Goal: Task Accomplishment & Management: Use online tool/utility

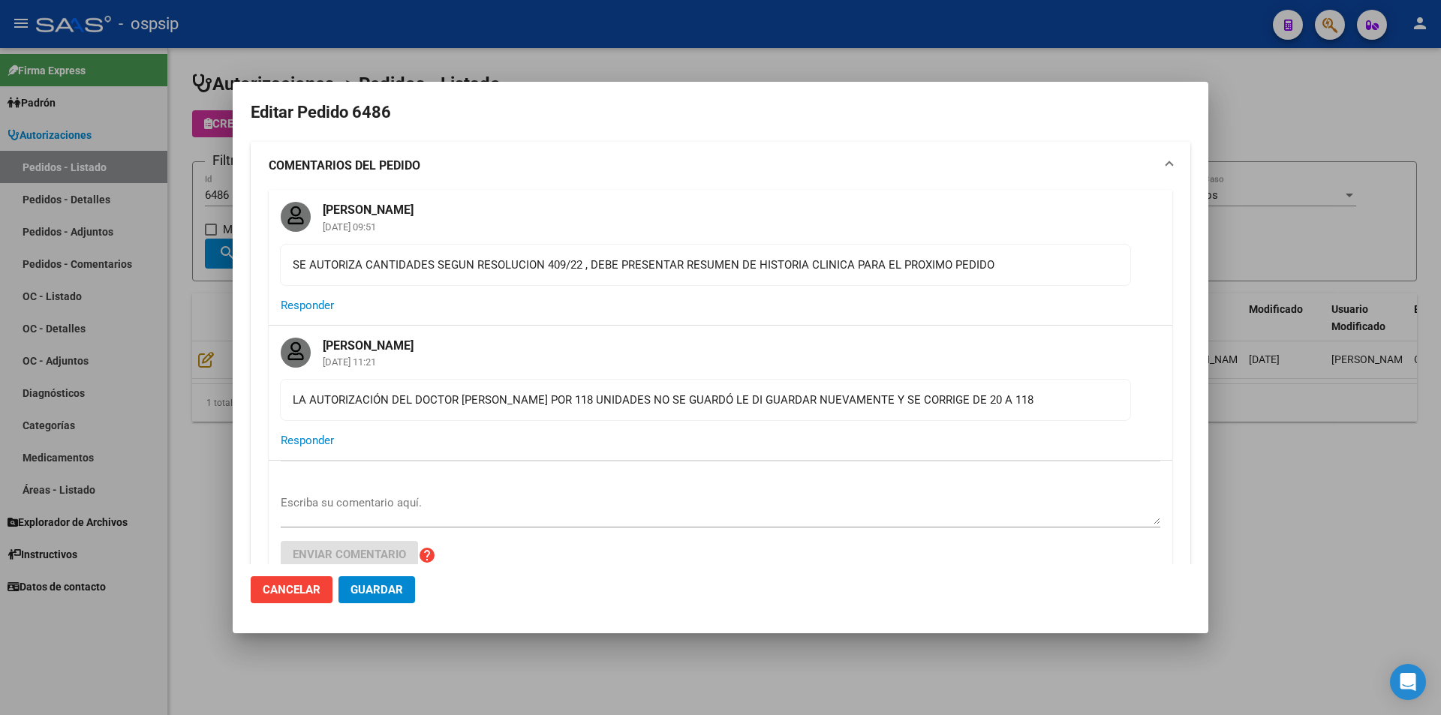
scroll to position [509, 0]
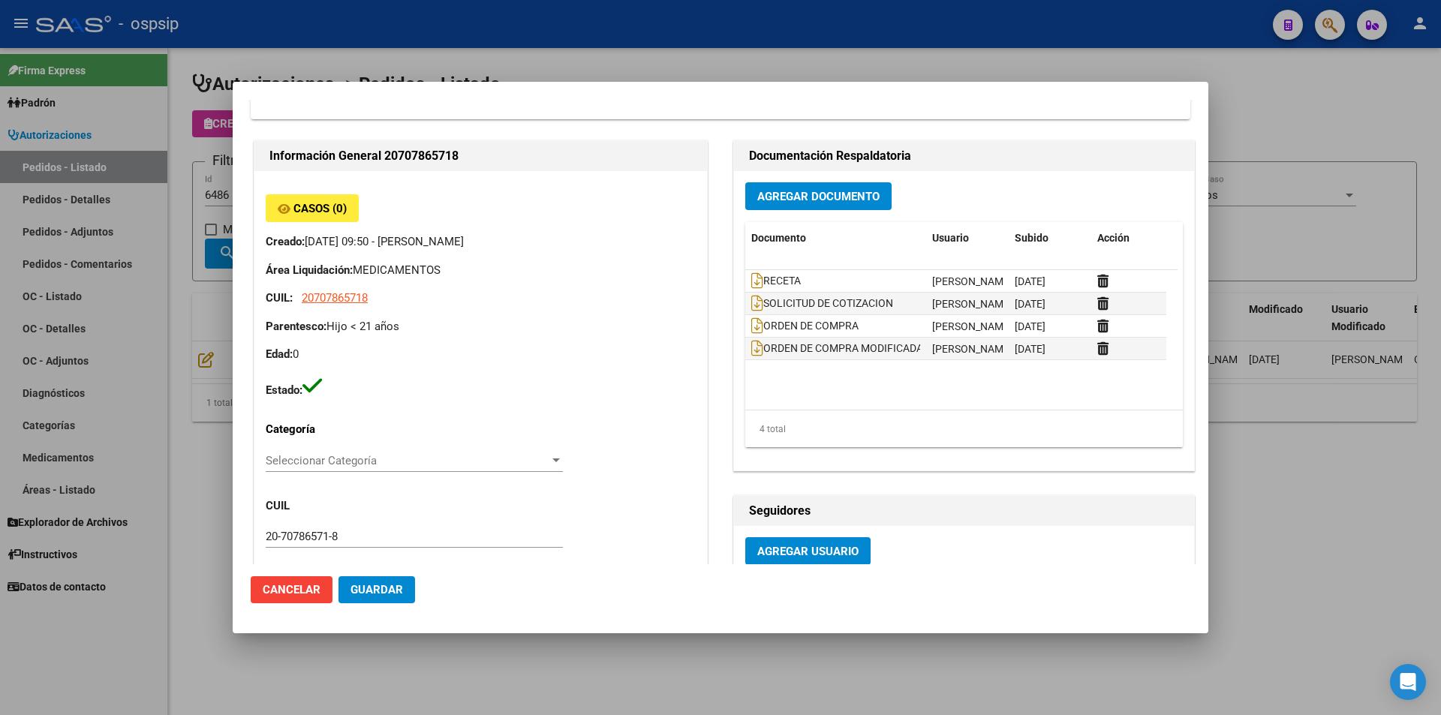
click at [150, 204] on div at bounding box center [720, 357] width 1441 height 715
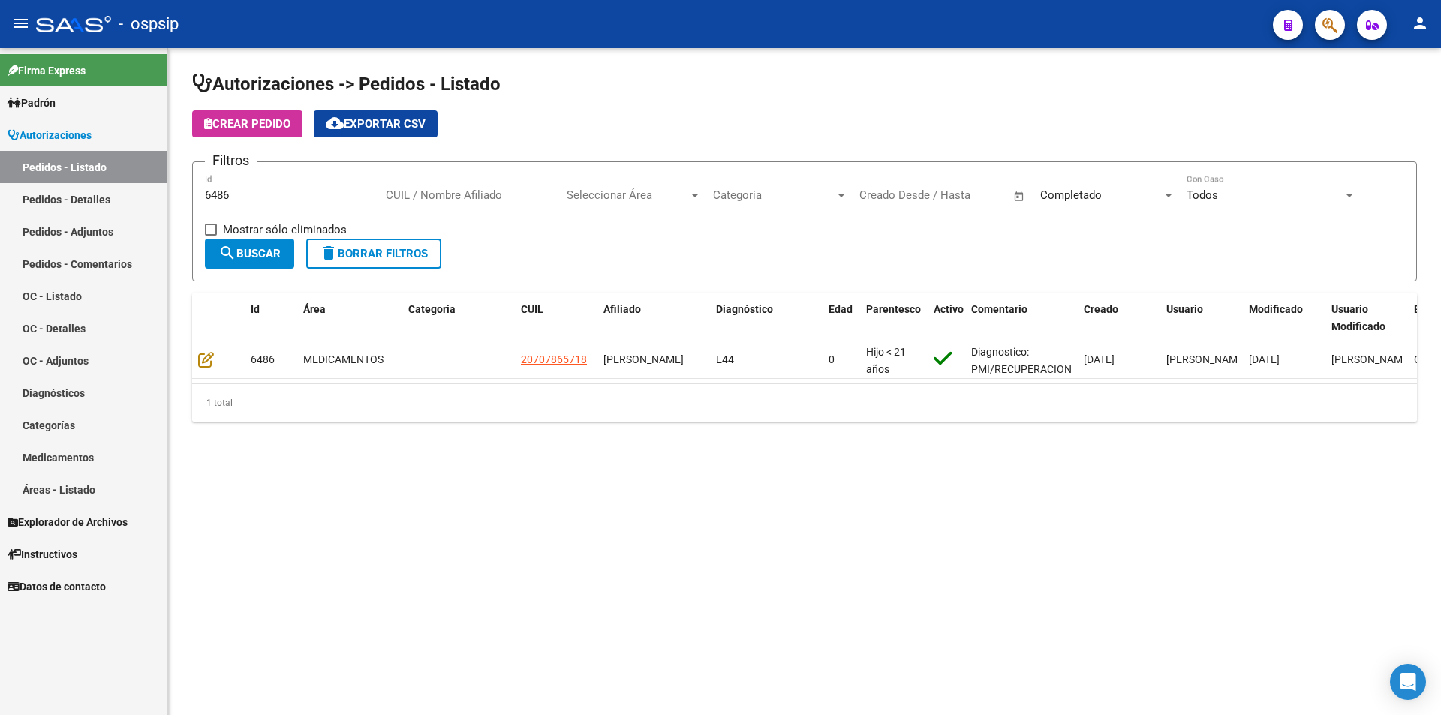
drag, startPoint x: 229, startPoint y: 198, endPoint x: 86, endPoint y: 228, distance: 146.4
click at [86, 228] on mat-sidenav-container "Firma Express Padrón Afiliados Empadronados Movimientos de Afiliados Padrón Ági…" at bounding box center [720, 381] width 1441 height 667
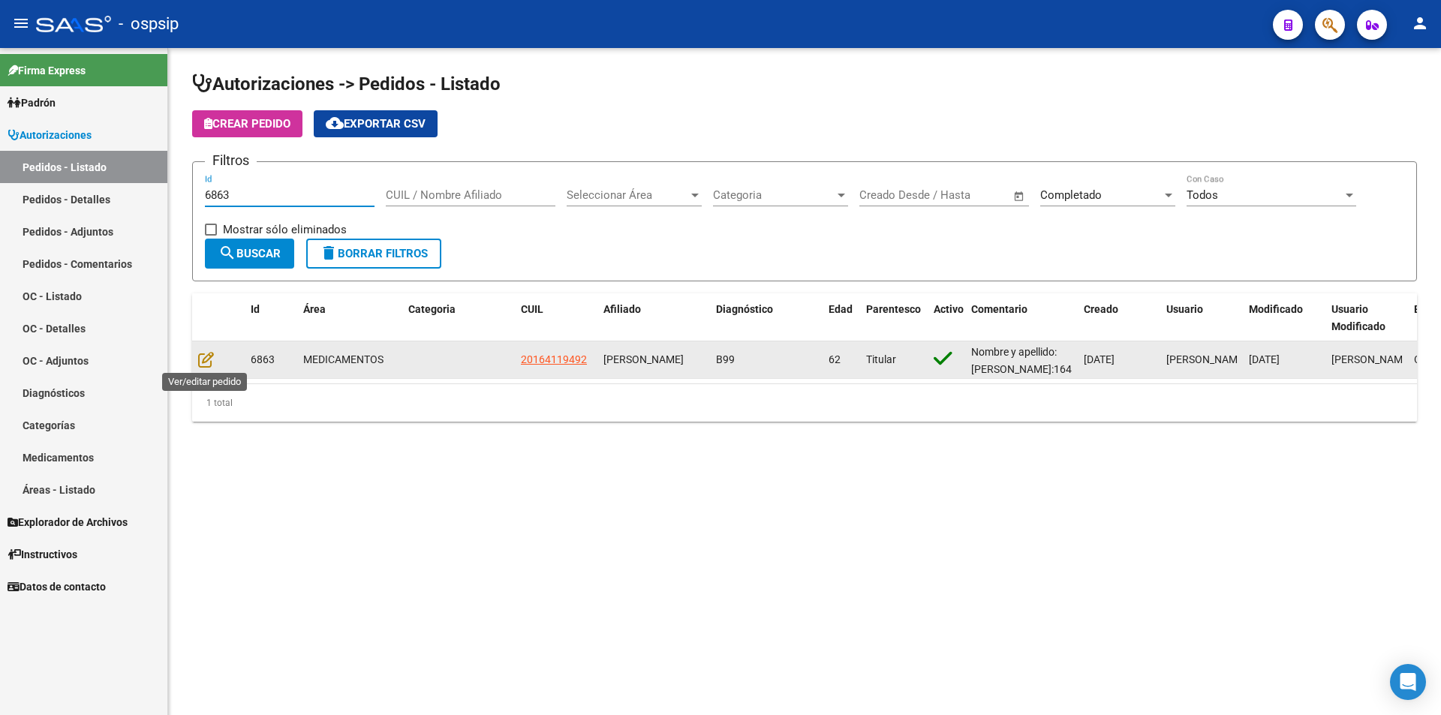
type input "6863"
click at [197, 365] on datatable-body-cell at bounding box center [218, 359] width 53 height 37
click at [210, 362] on icon at bounding box center [206, 359] width 16 height 17
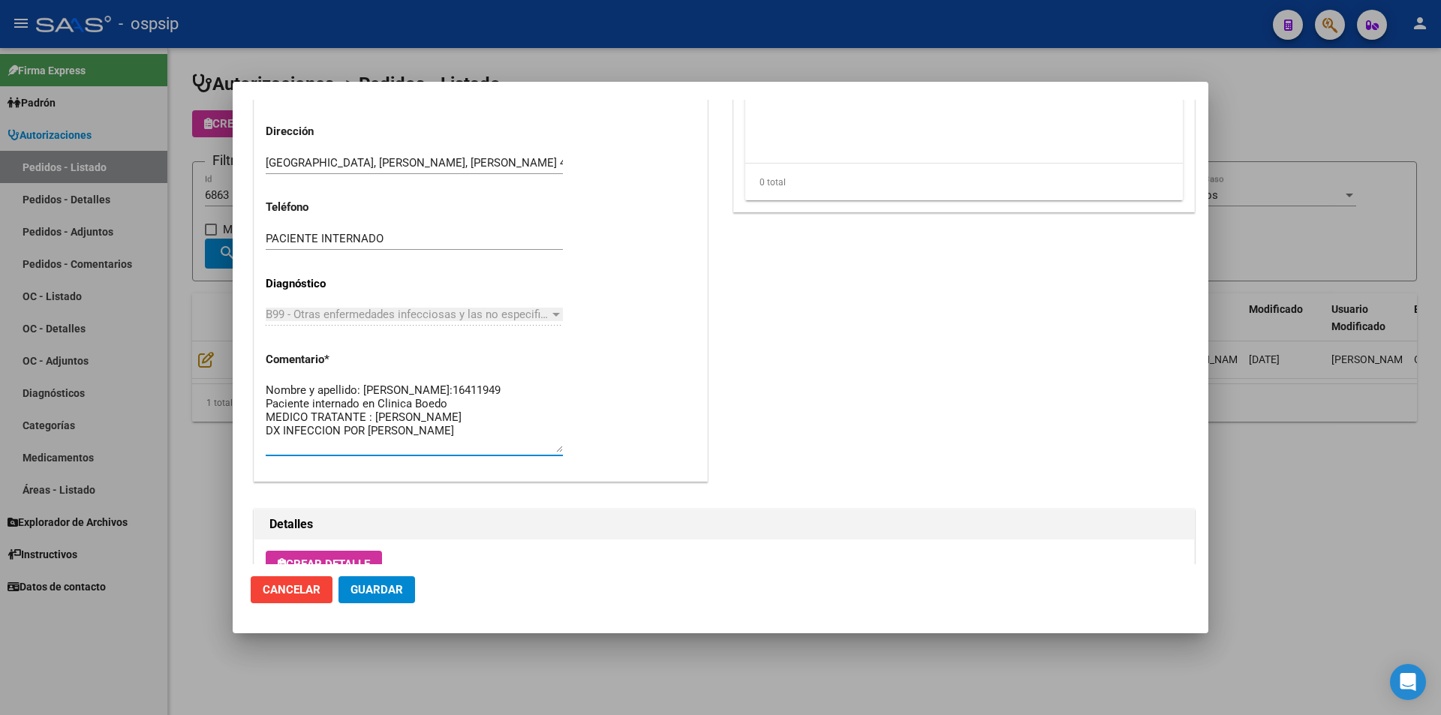
scroll to position [0, 0]
drag, startPoint x: 434, startPoint y: 446, endPoint x: 248, endPoint y: 380, distance: 197.4
click at [248, 380] on mat-dialog-content "Editar Pedido 6863 COMENTARIOS DEL PEDIDO [PERSON_NAME] [DATE] 13:08 PACIENTE I…" at bounding box center [720, 332] width 975 height 464
click at [35, 478] on div at bounding box center [720, 357] width 1441 height 715
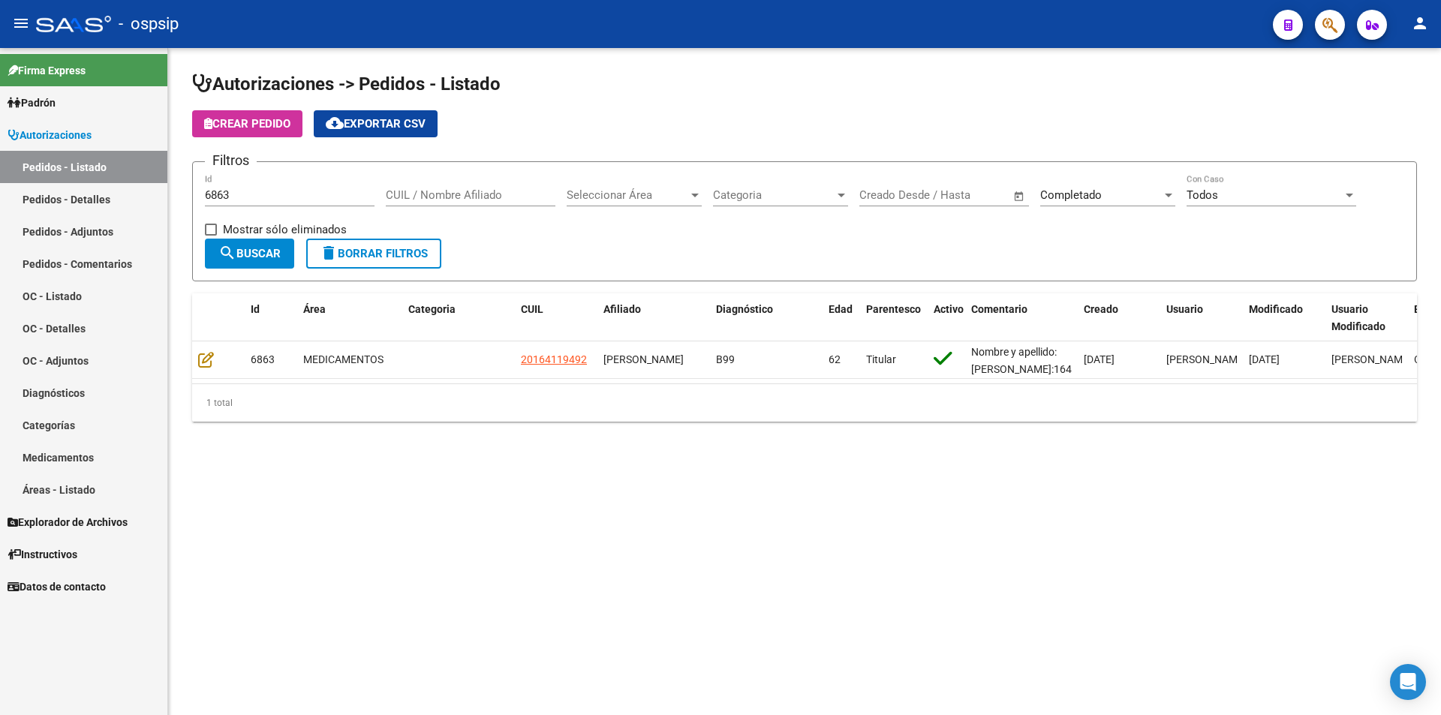
click at [347, 242] on button "delete Borrar Filtros" at bounding box center [373, 254] width 135 height 30
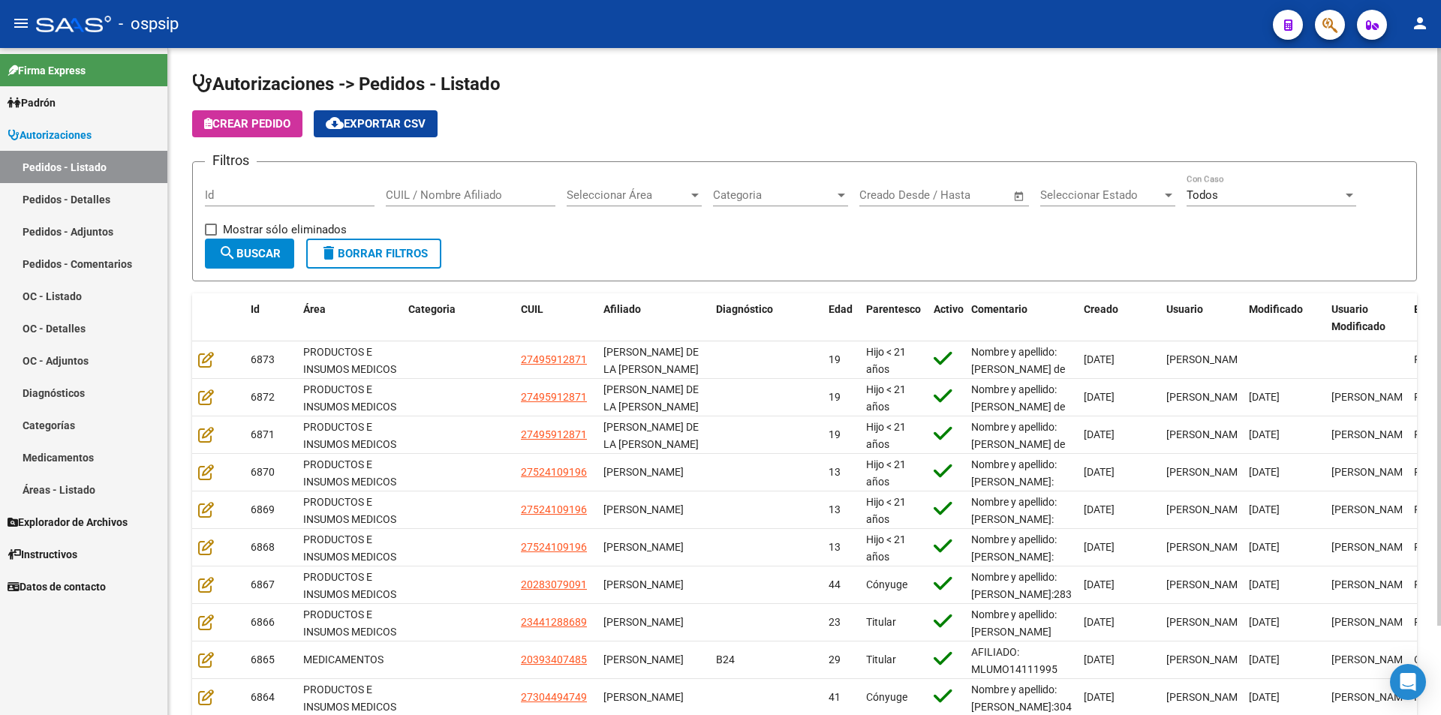
click at [1075, 194] on span "Seleccionar Estado" at bounding box center [1101, 195] width 122 height 14
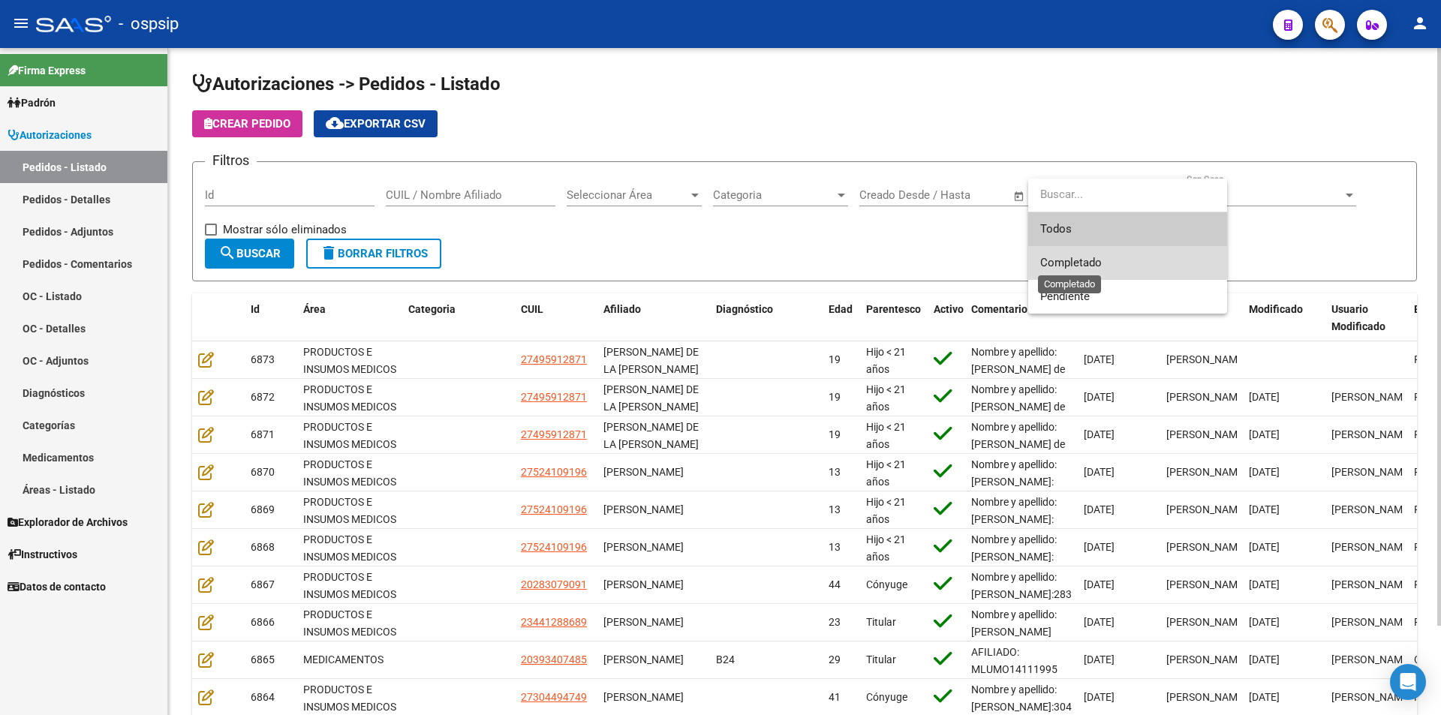
drag, startPoint x: 1086, startPoint y: 260, endPoint x: 392, endPoint y: 272, distance: 694.1
click at [1086, 260] on span "Completado" at bounding box center [1071, 263] width 62 height 14
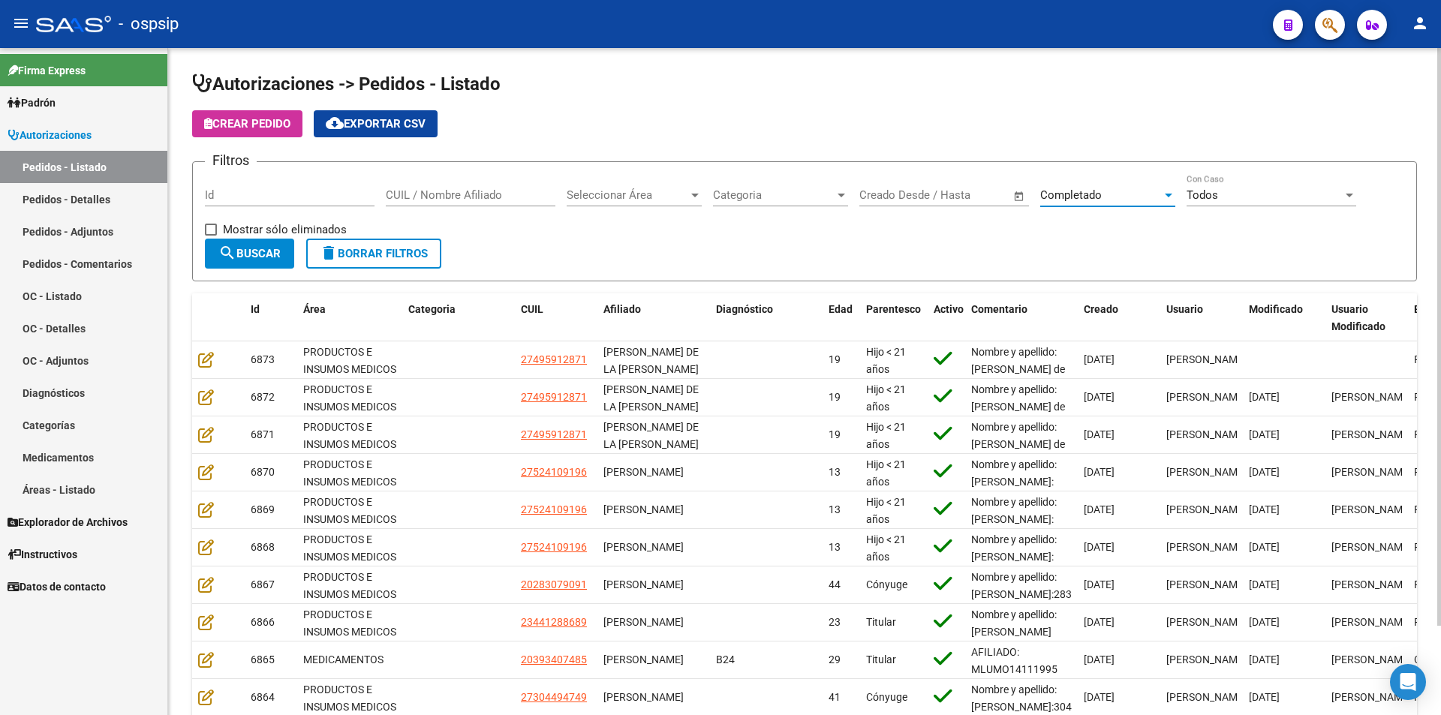
click at [289, 248] on button "search Buscar" at bounding box center [249, 254] width 89 height 30
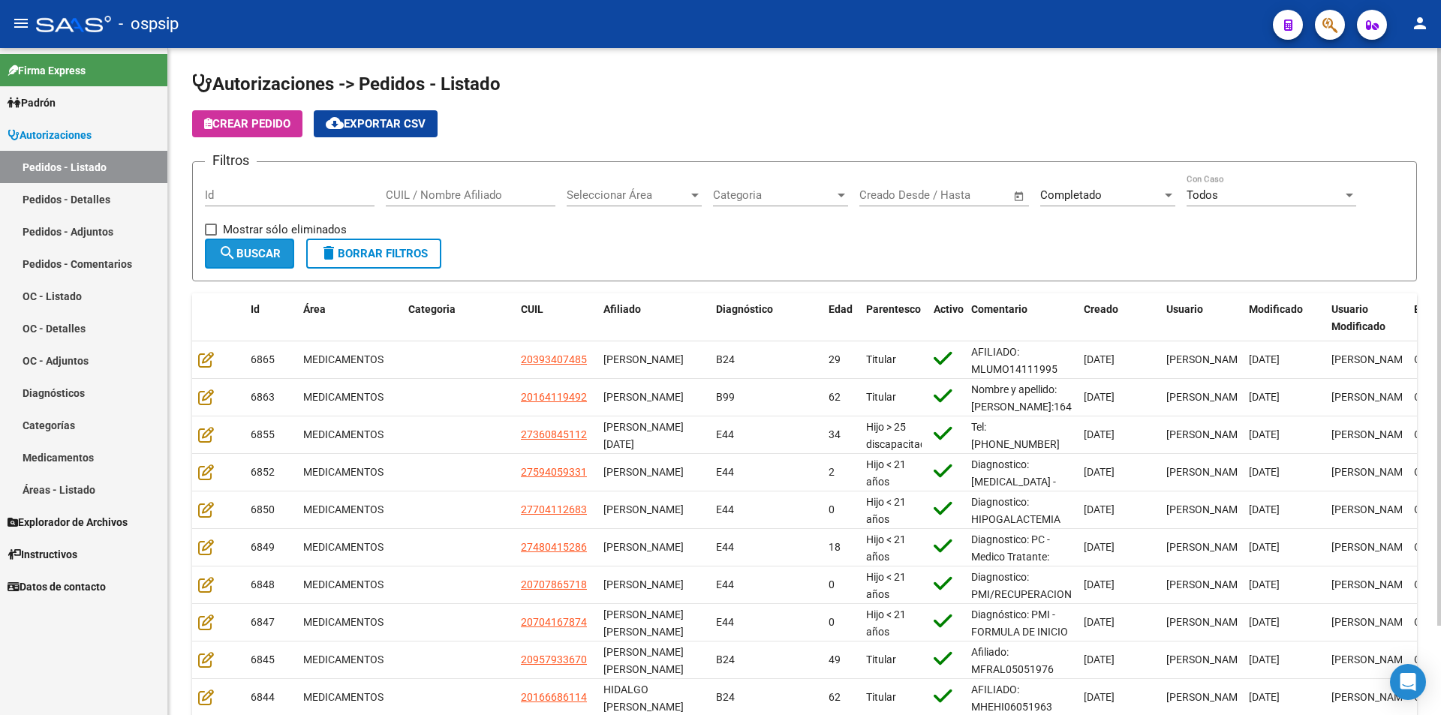
click at [289, 248] on button "search Buscar" at bounding box center [249, 254] width 89 height 30
click at [391, 112] on button "cloud_download Exportar CSV" at bounding box center [376, 123] width 124 height 27
click at [304, 194] on input "Id" at bounding box center [290, 195] width 170 height 14
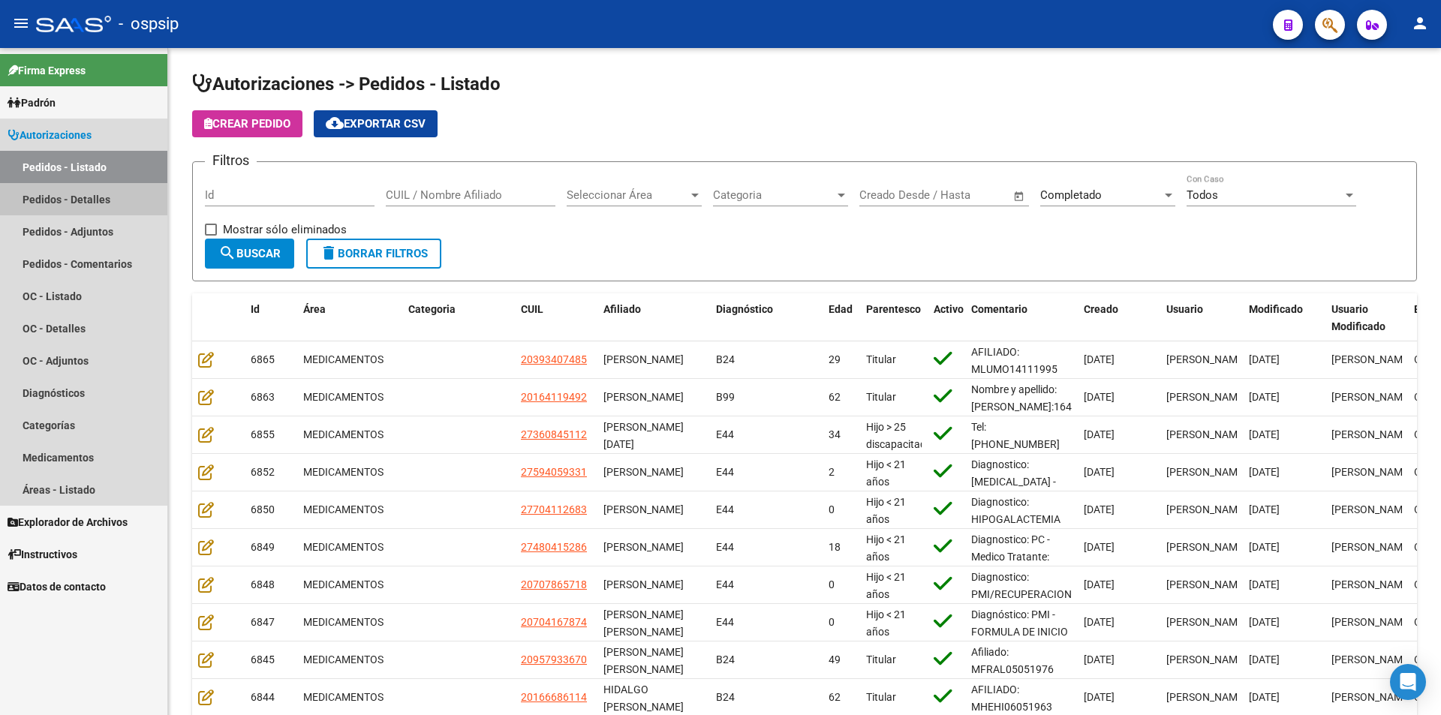
click at [70, 196] on link "Pedidos - Detalles" at bounding box center [83, 199] width 167 height 32
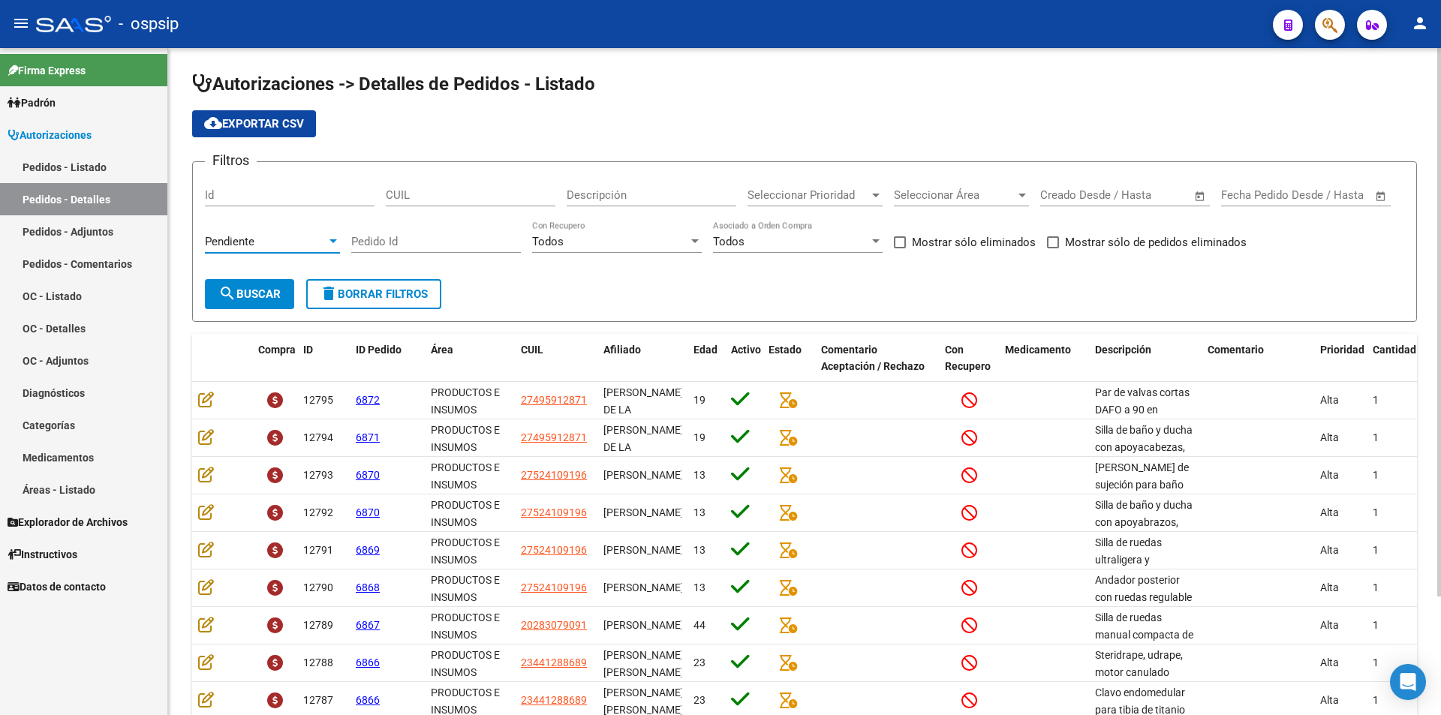
click at [299, 245] on div "Pendiente" at bounding box center [266, 242] width 122 height 14
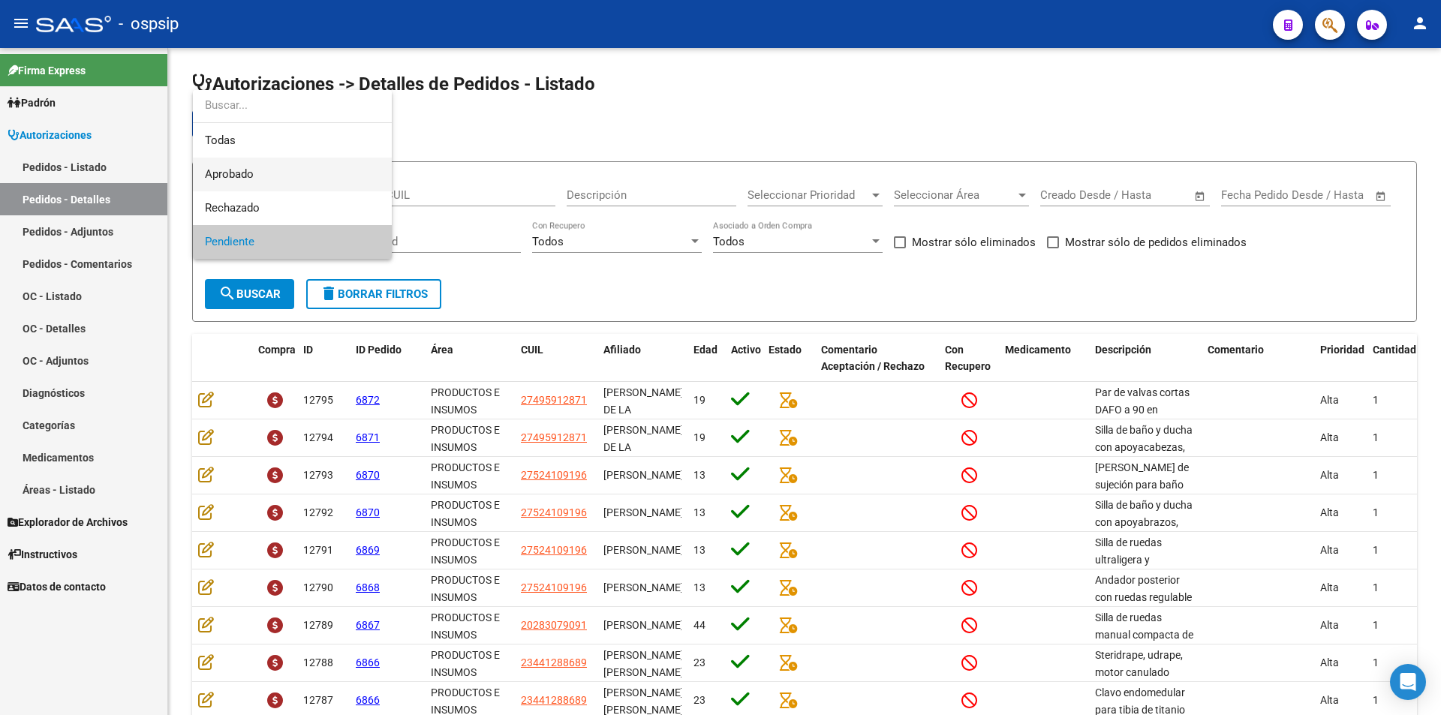
click at [282, 173] on span "Aprobado" at bounding box center [292, 175] width 175 height 34
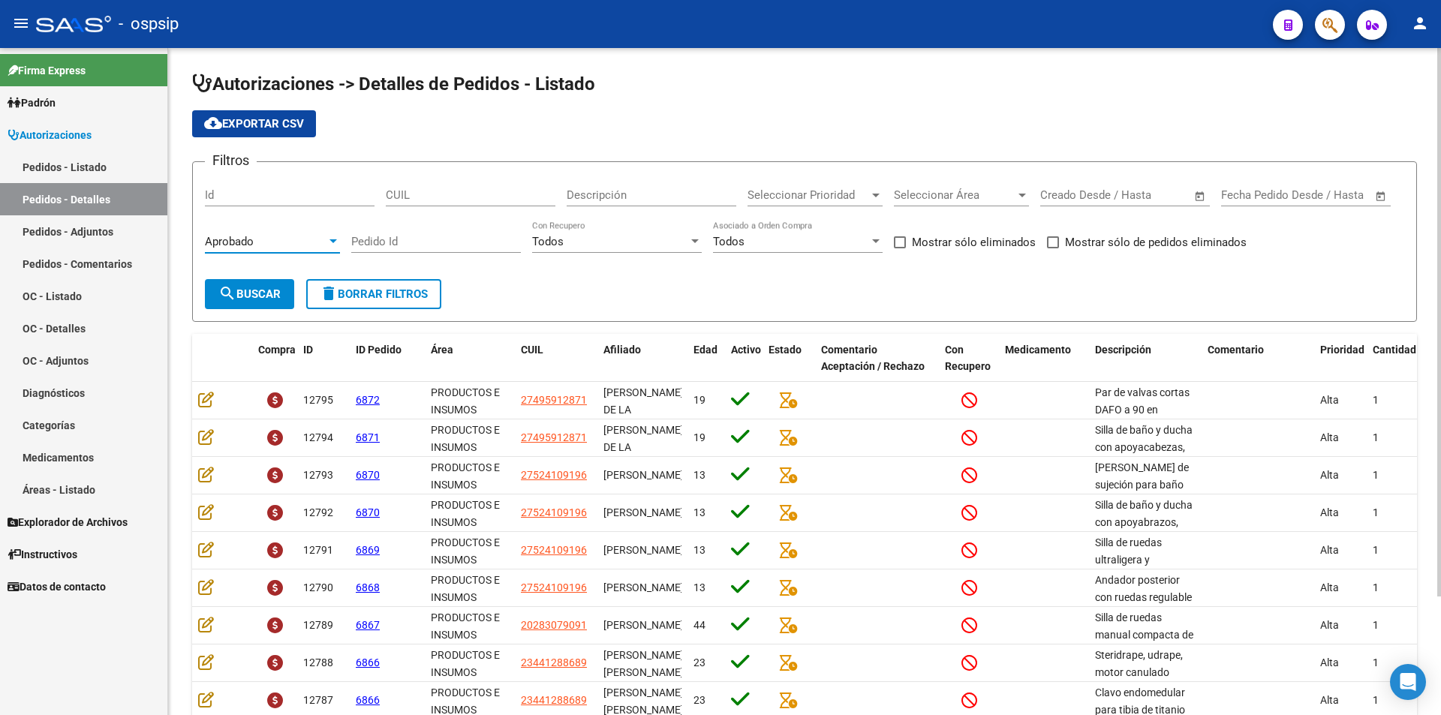
click at [254, 282] on button "search Buscar" at bounding box center [249, 294] width 89 height 30
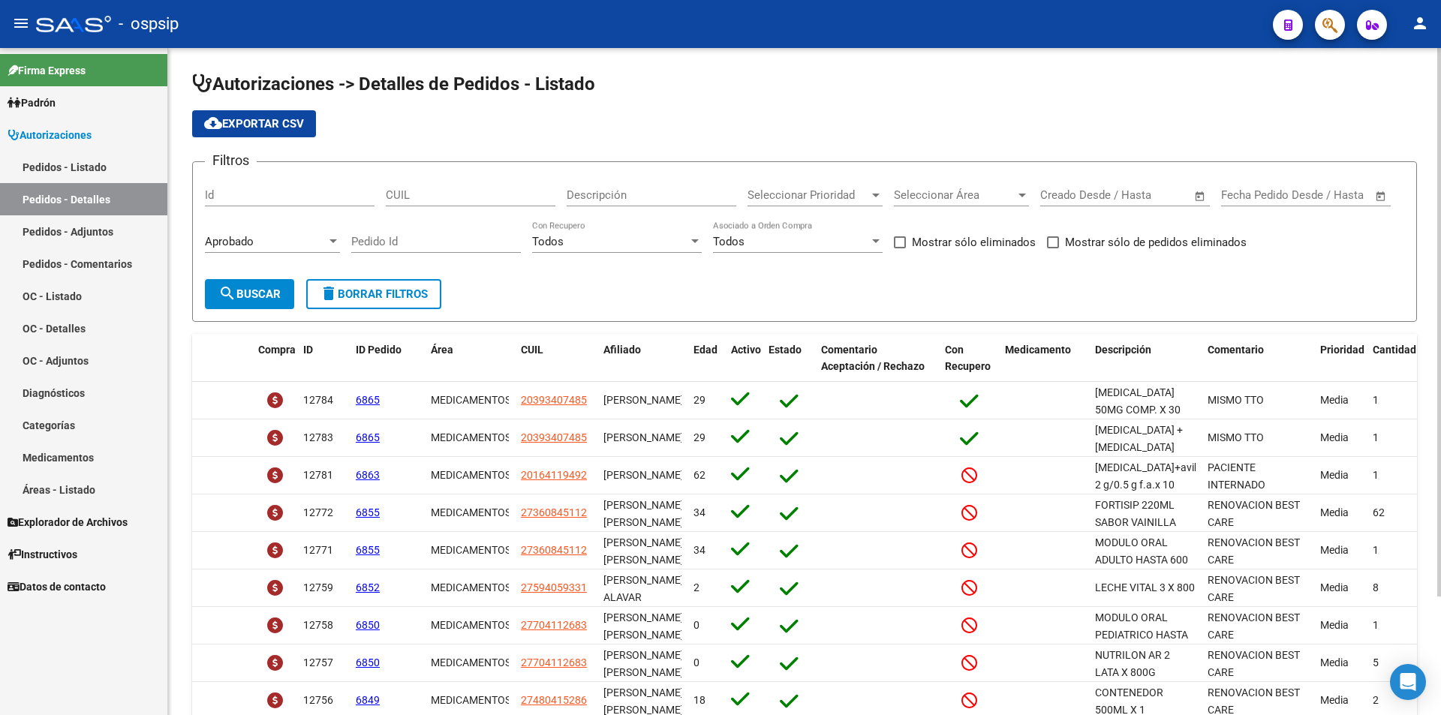
click at [254, 287] on span "search Buscar" at bounding box center [249, 294] width 62 height 14
click at [254, 116] on button "cloud_download Exportar CSV" at bounding box center [254, 123] width 124 height 27
click at [96, 168] on link "Pedidos - Listado" at bounding box center [83, 167] width 167 height 32
